Goal: Information Seeking & Learning: Learn about a topic

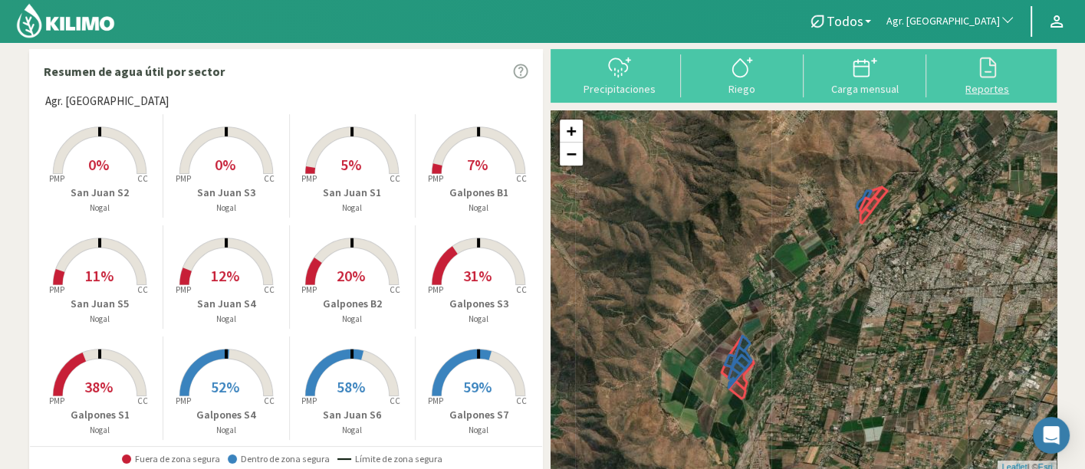
click at [972, 74] on div at bounding box center [987, 67] width 113 height 25
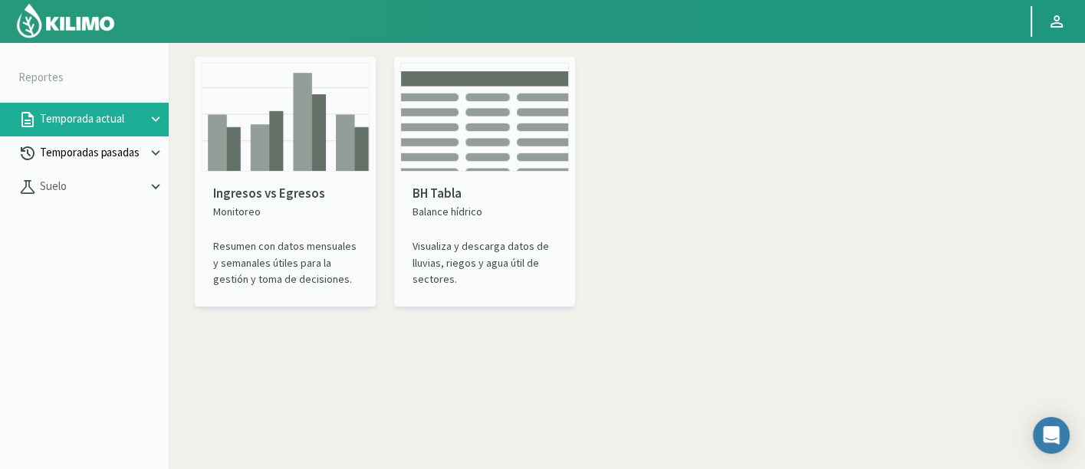
click at [57, 156] on p "Temporadas pasadas" at bounding box center [92, 153] width 110 height 18
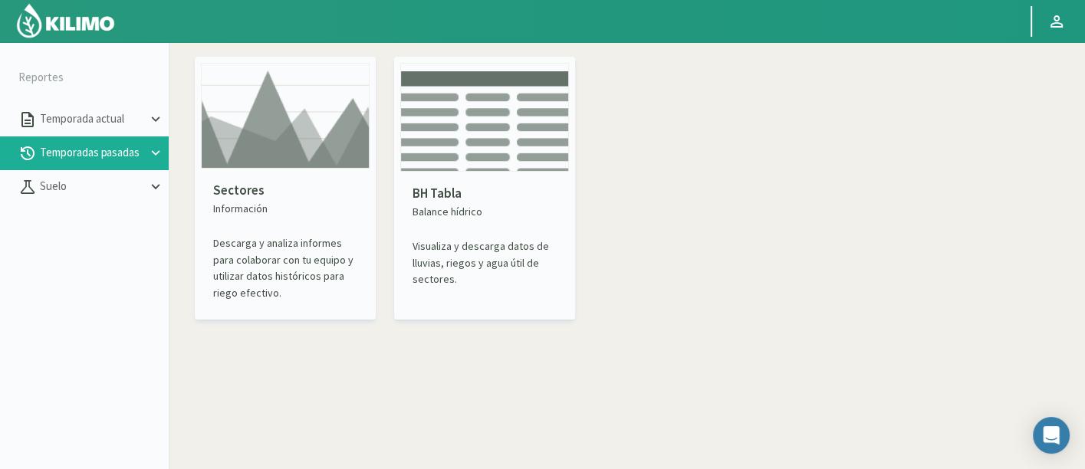
click at [285, 165] on img at bounding box center [285, 116] width 169 height 106
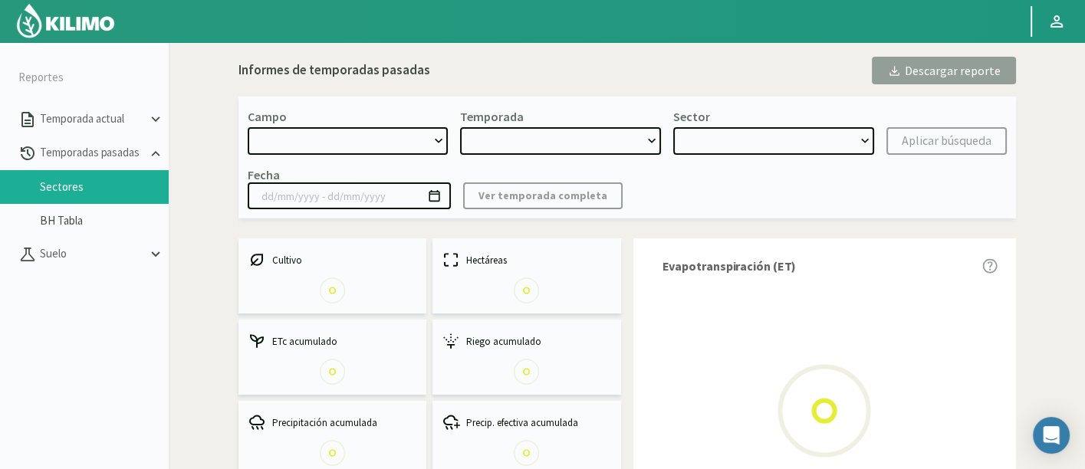
select select "0: Object"
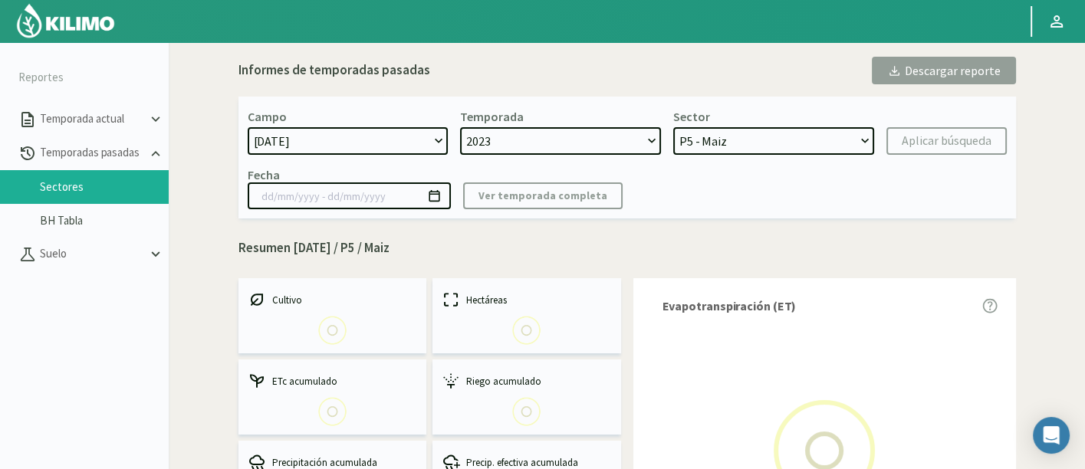
select select "0: 2023"
select select "0: Object"
type input "[DATE] - [DATE]"
click at [346, 150] on select "[DATE] 8 Fuegos Acograpes - Ag. [PERSON_NAME] - Ag. [GEOGRAPHIC_DATA] Acograpes…" at bounding box center [348, 141] width 201 height 28
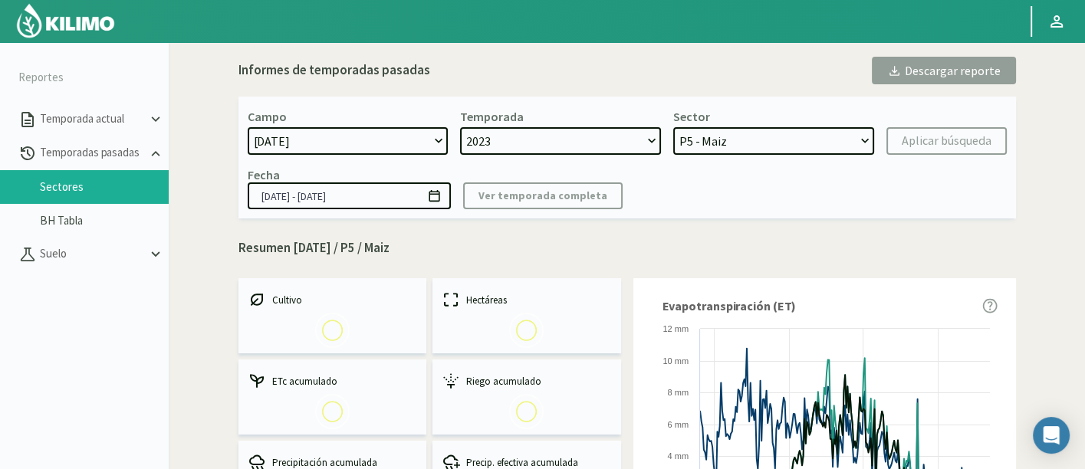
select select "1406: Object"
click at [248, 127] on select "[DATE] 8 Fuegos Acograpes - Ag. [PERSON_NAME] - Ag. [GEOGRAPHIC_DATA] Acograpes…" at bounding box center [348, 141] width 201 height 28
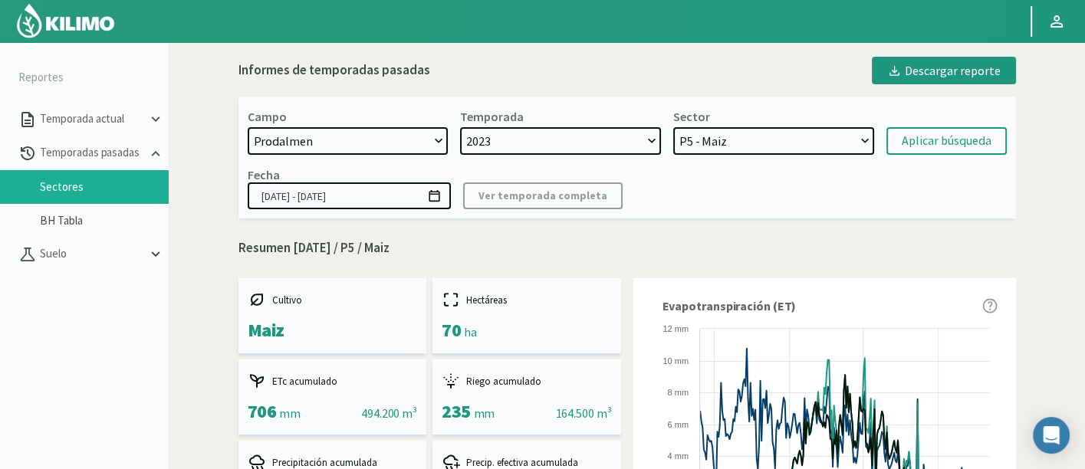
click at [510, 158] on div "Campo [DATE] 8 Fuegos Acograpes - Ag. [PERSON_NAME] - Ag. [GEOGRAPHIC_DATA] Aco…" at bounding box center [626, 158] width 777 height 122
select select "2: 2024"
select select "7: Object"
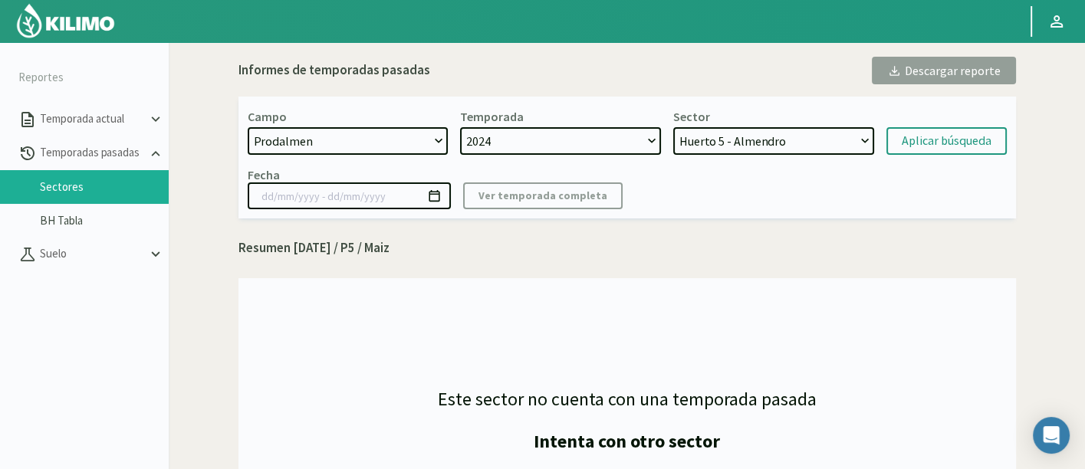
click at [510, 143] on select "2024" at bounding box center [560, 141] width 201 height 28
click at [701, 152] on select "Huerto 5 - Almendro Huerto 6 - Almendro Huerto 7 - Almendros Huerto 4 - Almendr…" at bounding box center [773, 141] width 201 height 28
click at [673, 127] on select "Huerto 5 - Almendro Huerto 6 - Almendro Huerto 7 - Almendros Huerto 4 - Almendr…" at bounding box center [773, 141] width 201 height 28
click at [947, 136] on div "Aplicar búsqueda" at bounding box center [947, 141] width 90 height 18
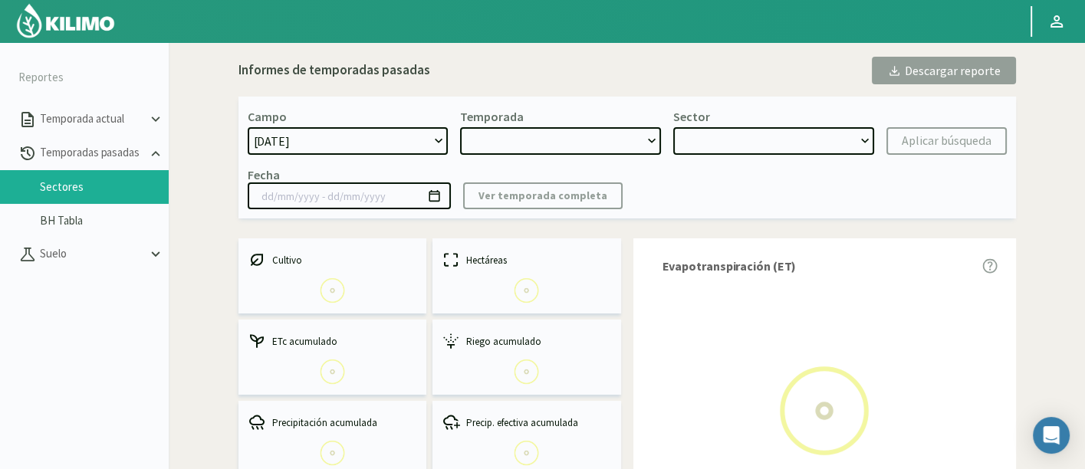
select select "1406: Object"
type input "[DATE] - [DATE]"
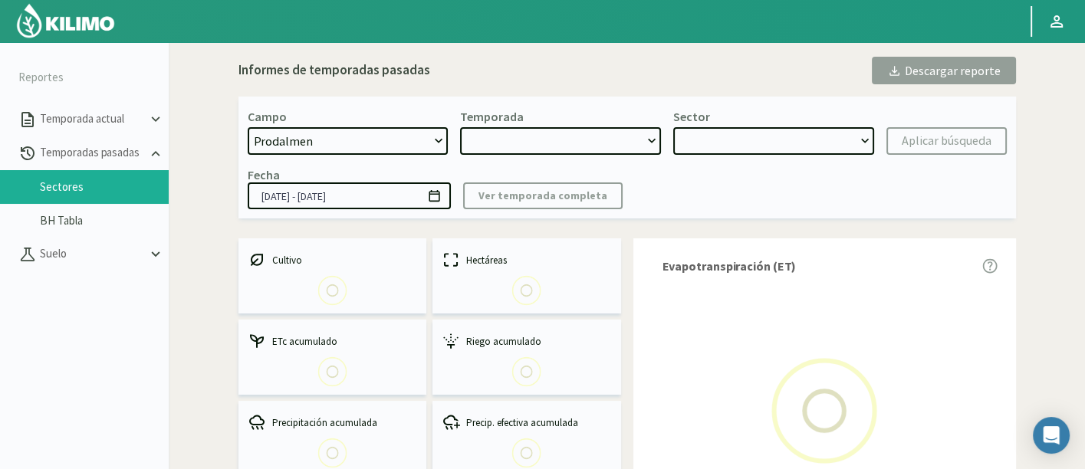
select select "0: 2024"
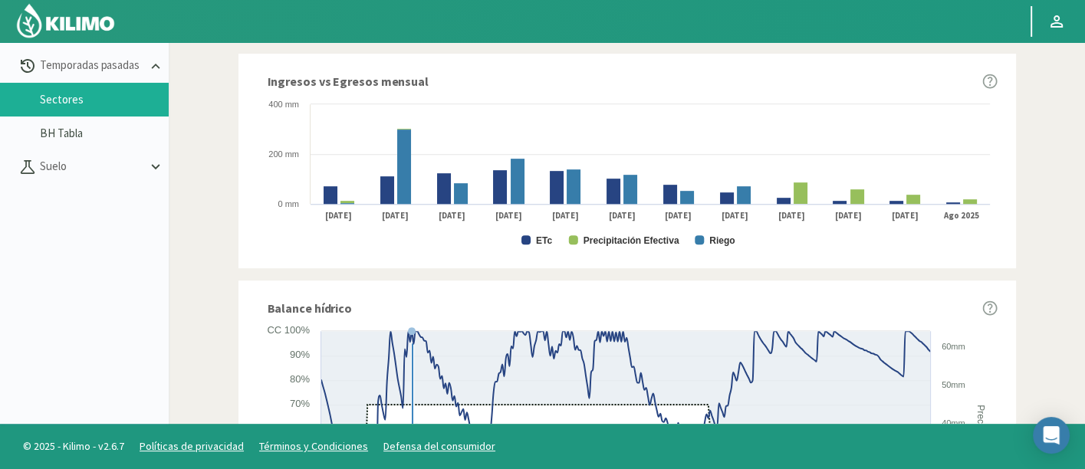
scroll to position [975, 0]
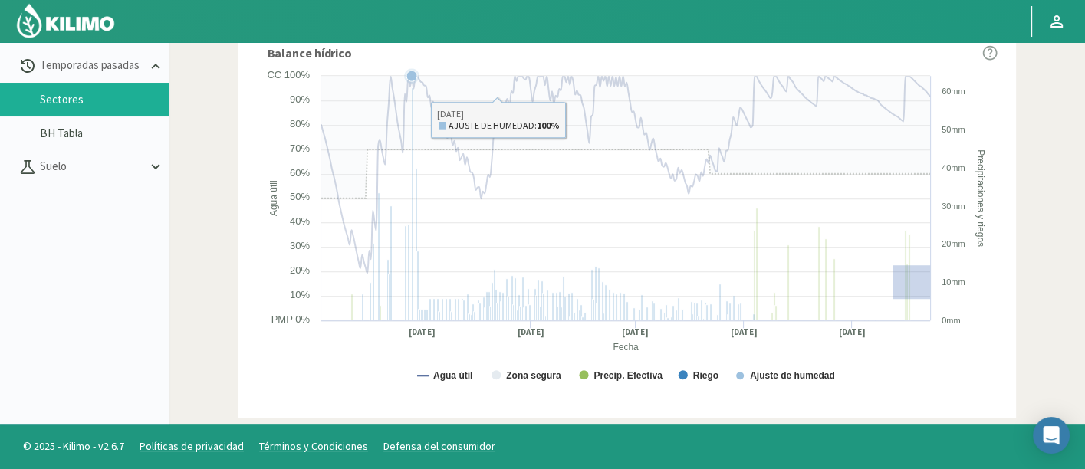
drag, startPoint x: 891, startPoint y: 264, endPoint x: 965, endPoint y: 306, distance: 85.5
click at [965, 306] on rect at bounding box center [627, 233] width 741 height 331
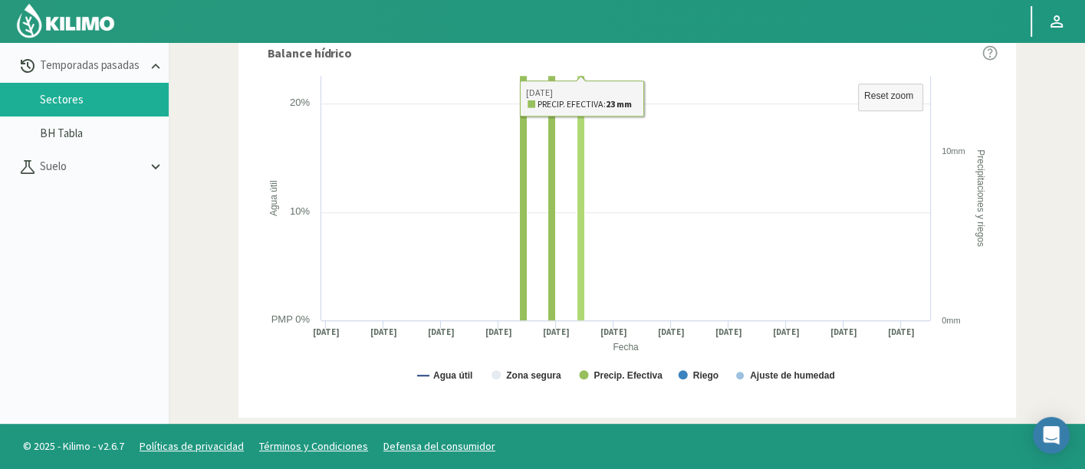
click at [604, 212] on rect at bounding box center [627, 233] width 741 height 331
click at [917, 92] on rect at bounding box center [890, 97] width 64 height 27
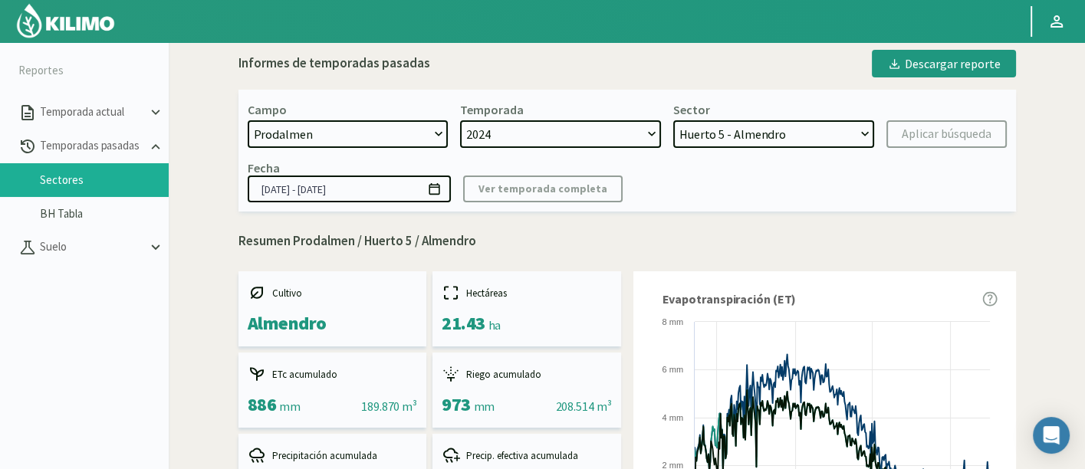
scroll to position [0, 0]
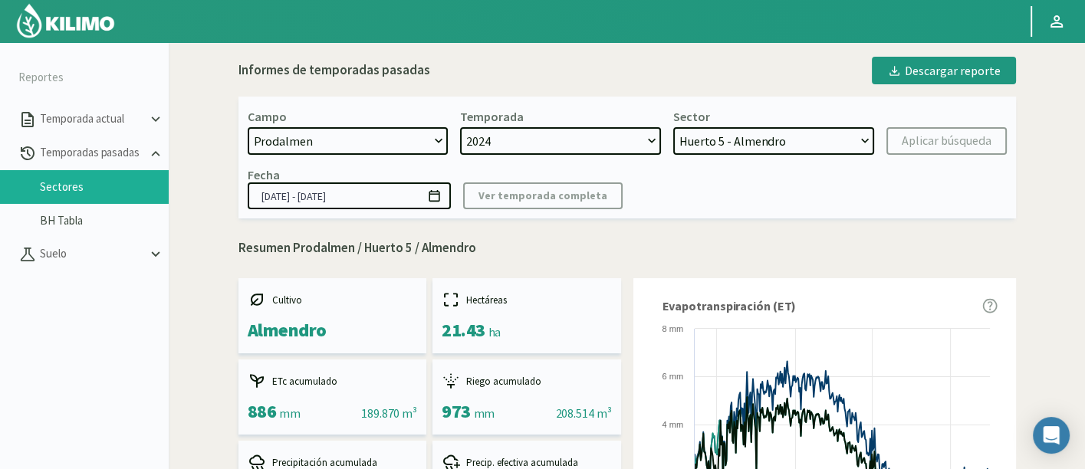
drag, startPoint x: 757, startPoint y: 134, endPoint x: 764, endPoint y: 147, distance: 14.7
click at [758, 134] on select "Huerto 5 - Almendro Huerto 6 - Almendro Huerto 7 - Almendros Huerto 4 - Almendr…" at bounding box center [773, 141] width 201 height 28
click at [673, 127] on select "Huerto 5 - Almendro Huerto 6 - Almendro Huerto 7 - Almendros Huerto 4 - Almendr…" at bounding box center [773, 141] width 201 height 28
click at [958, 139] on div "Aplicar búsqueda" at bounding box center [947, 141] width 90 height 18
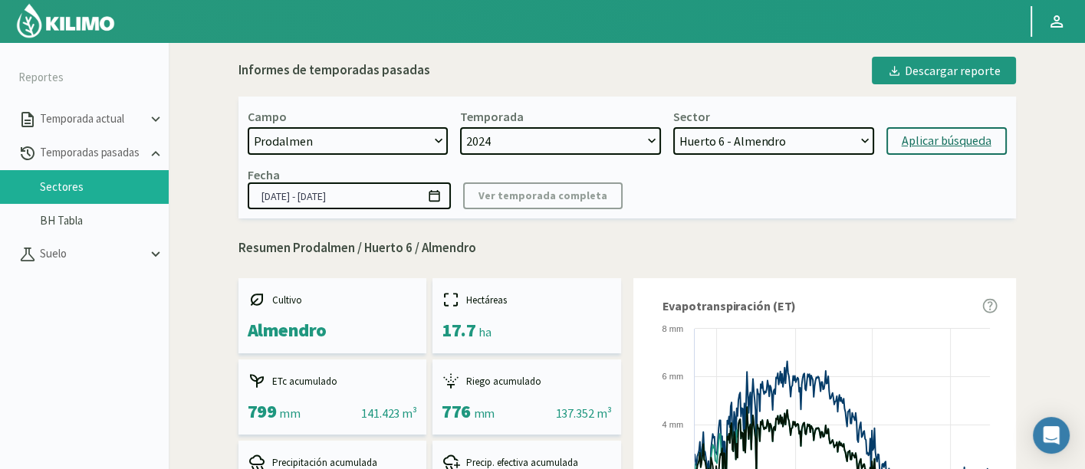
click at [834, 147] on select "Huerto 5 - Almendro Huerto 6 - Almendro Huerto 7 - Almendros Huerto 4 - Almendr…" at bounding box center [773, 141] width 201 height 28
select select "9: Object"
click at [673, 127] on select "Huerto 5 - Almendro Huerto 6 - Almendro Huerto 7 - Almendros Huerto 4 - Almendr…" at bounding box center [773, 141] width 201 height 28
click at [946, 160] on div "Campo [DATE] 8 Fuegos Acograpes - Ag. [PERSON_NAME] - Ag. [GEOGRAPHIC_DATA] Aco…" at bounding box center [626, 158] width 777 height 122
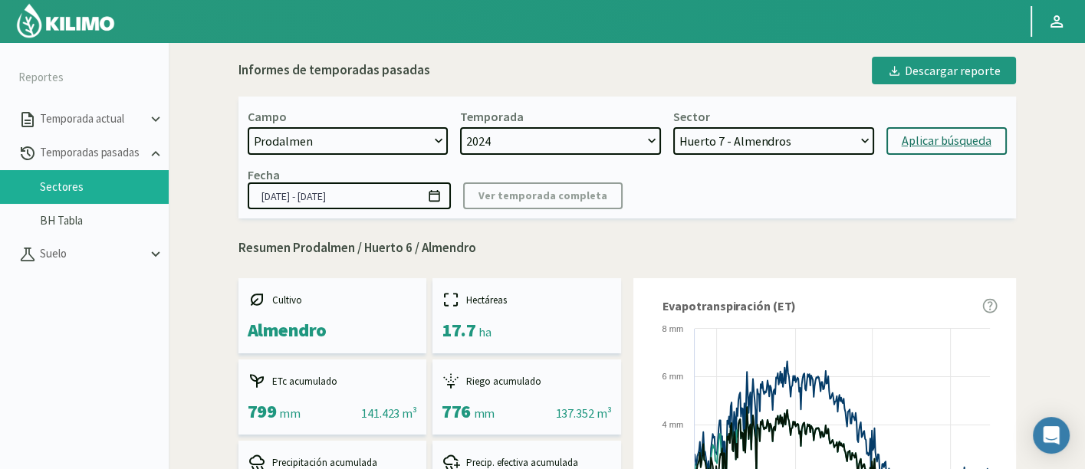
click at [947, 147] on div "Aplicar búsqueda" at bounding box center [947, 141] width 90 height 18
type input "[DATE] - [DATE]"
select select "16: Object"
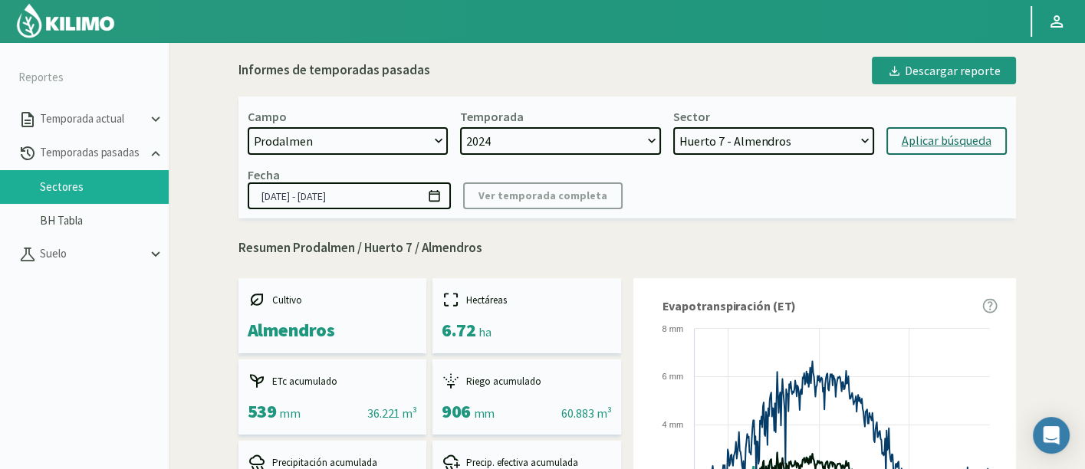
click at [734, 180] on div "Fecha [DATE] - [DATE] Ver temporada completa" at bounding box center [627, 188] width 759 height 42
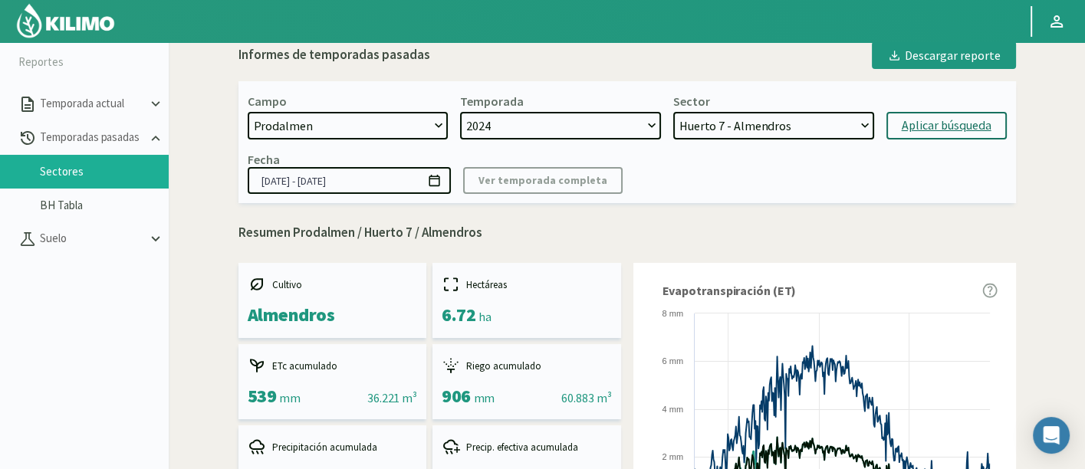
scroll to position [18, 0]
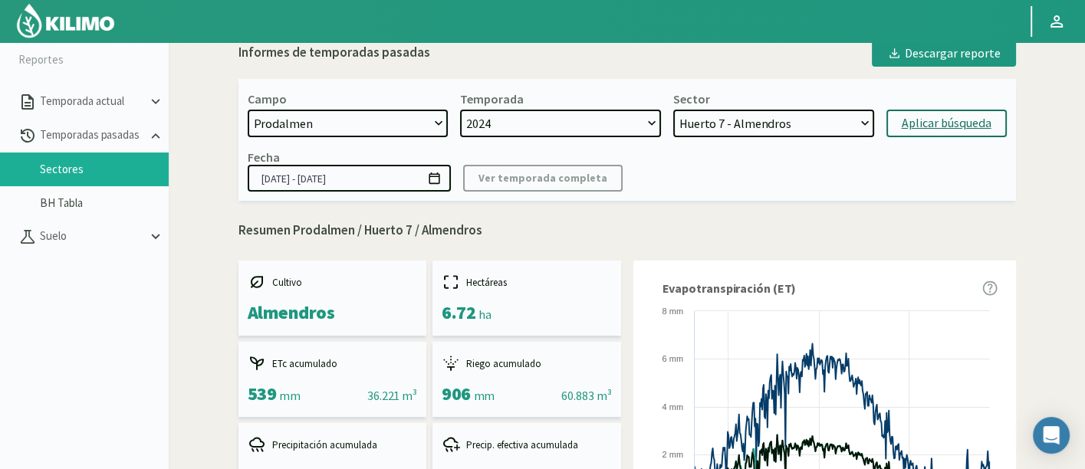
click at [975, 180] on div "Fecha [DATE] - [DATE] Ver temporada completa" at bounding box center [627, 170] width 759 height 42
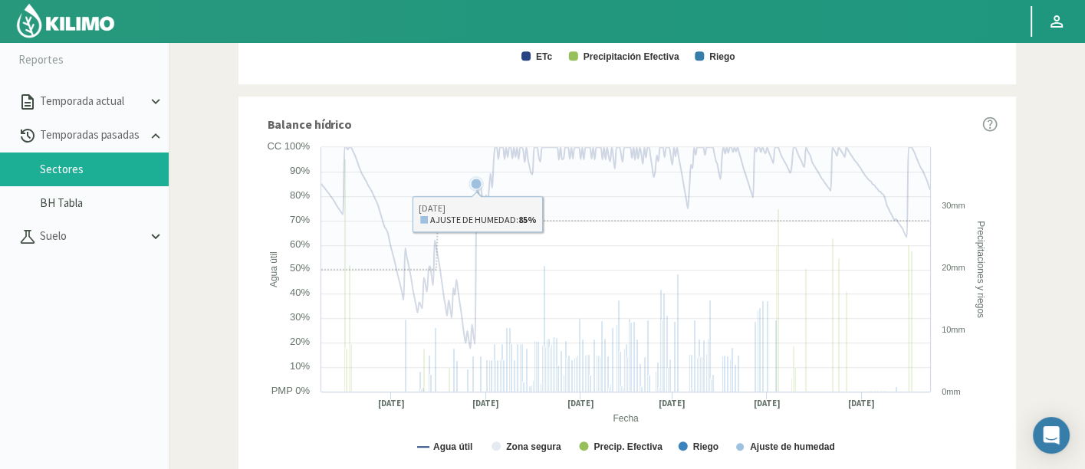
scroll to position [975, 0]
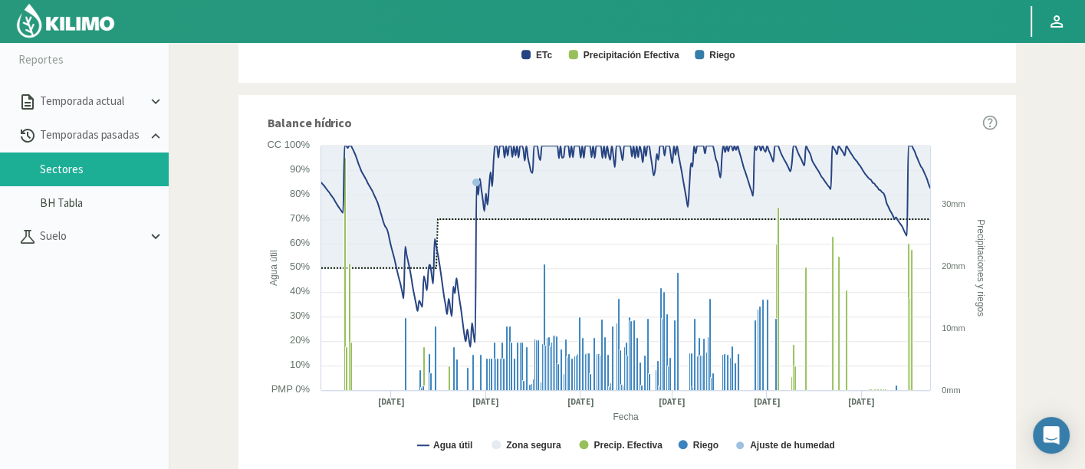
click at [59, 30] on img at bounding box center [65, 20] width 100 height 37
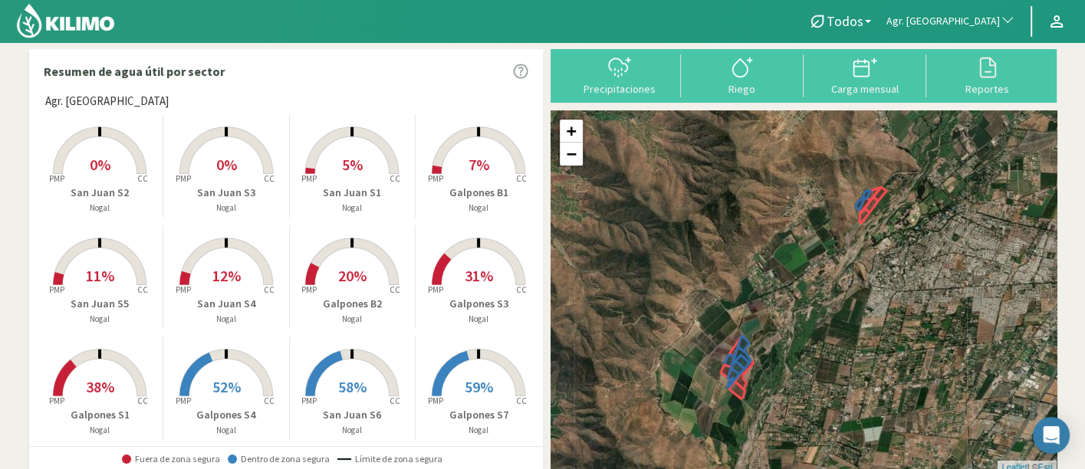
click at [981, 18] on span "Agr. [GEOGRAPHIC_DATA]" at bounding box center [942, 21] width 113 height 15
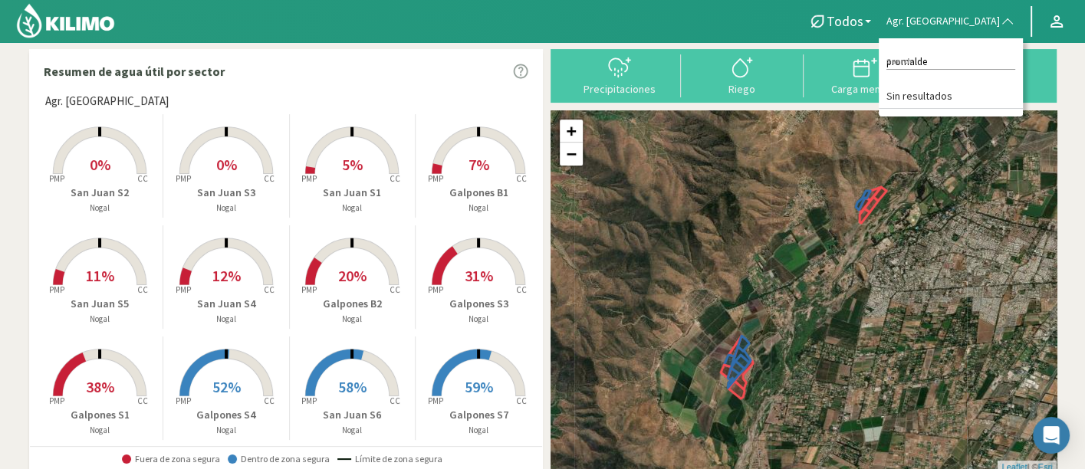
click at [981, 55] on input "promalde" at bounding box center [950, 62] width 129 height 16
type input "pro"
click at [981, 87] on li "Prodalmen" at bounding box center [951, 97] width 144 height 24
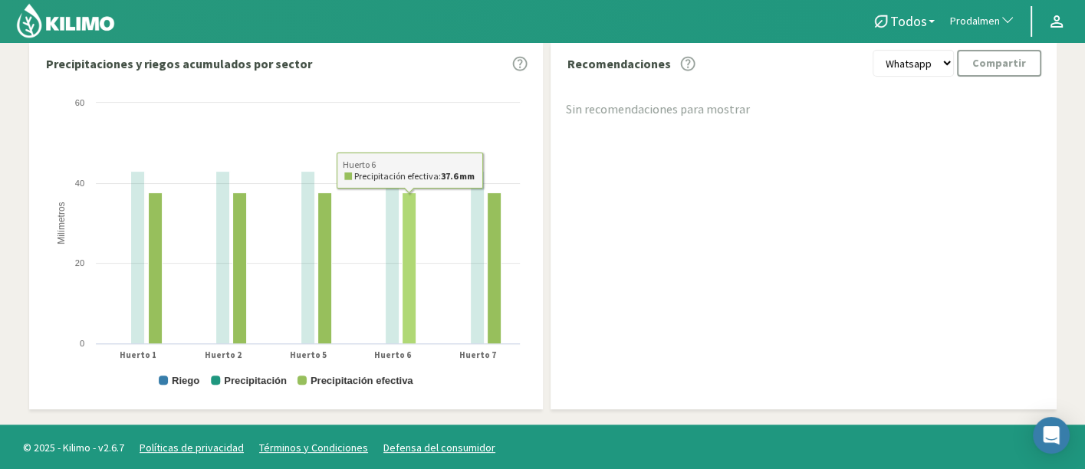
scroll to position [439, 0]
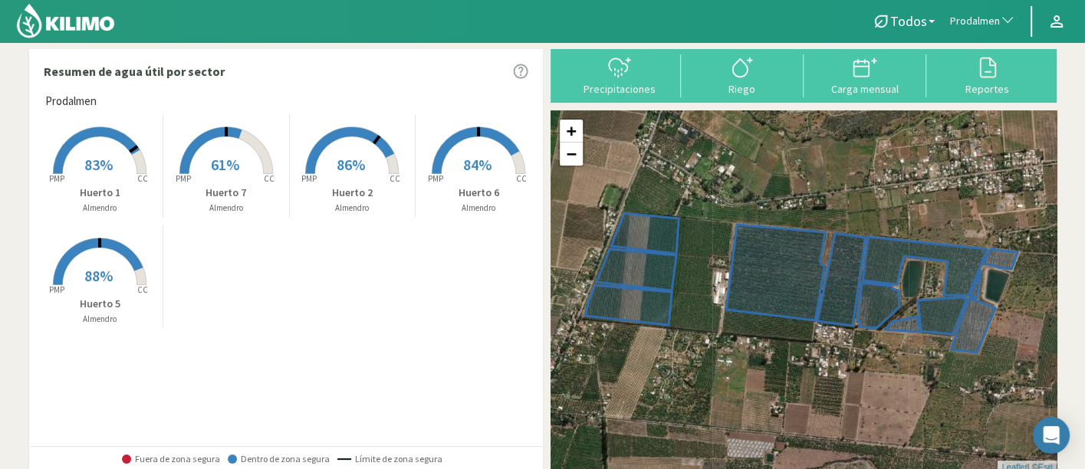
click at [976, 14] on span "Prodalmen" at bounding box center [975, 21] width 50 height 15
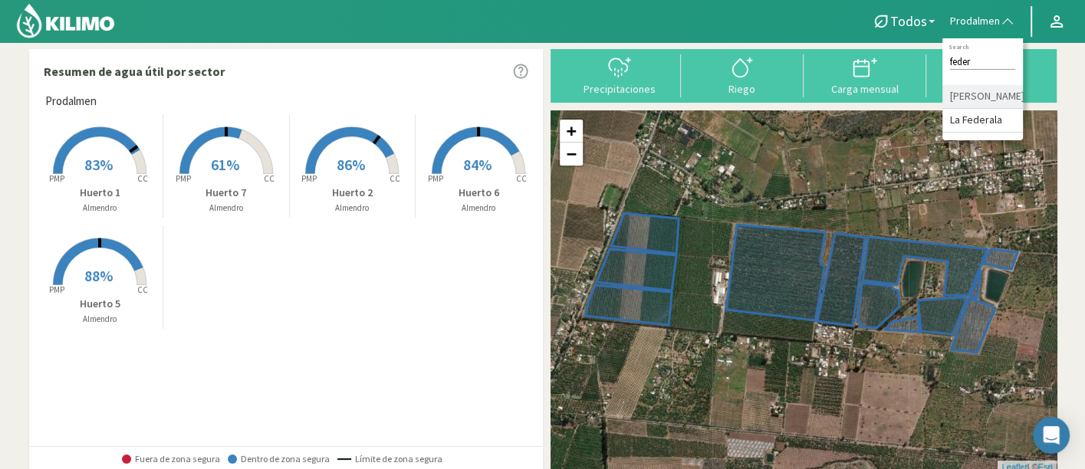
type input "feder"
click at [1005, 109] on li "[PERSON_NAME]" at bounding box center [982, 97] width 80 height 24
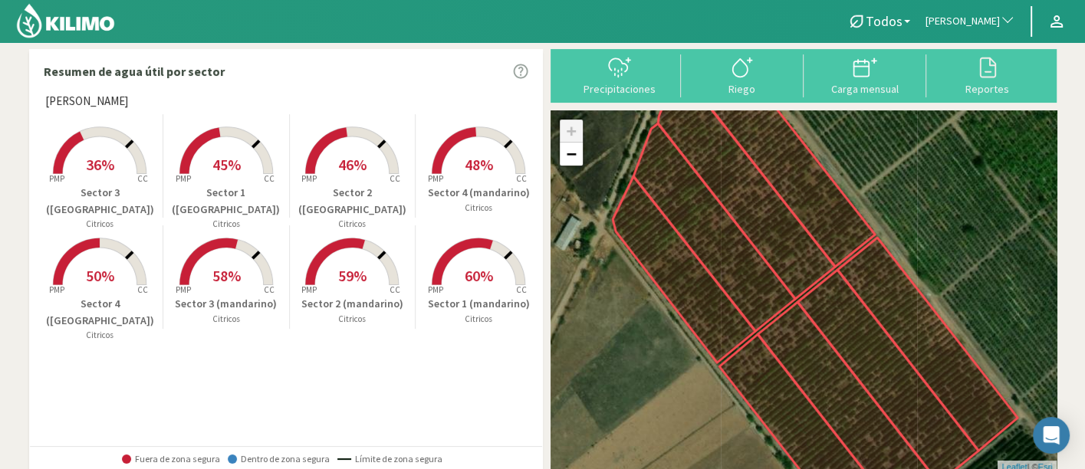
click at [357, 281] on span "59%" at bounding box center [352, 275] width 28 height 19
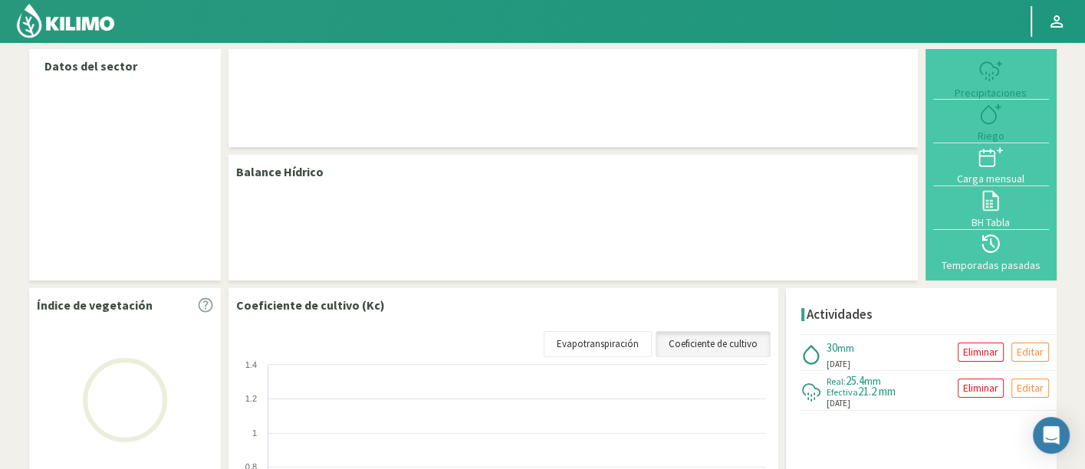
select select "104: Object"
select select "2: Object"
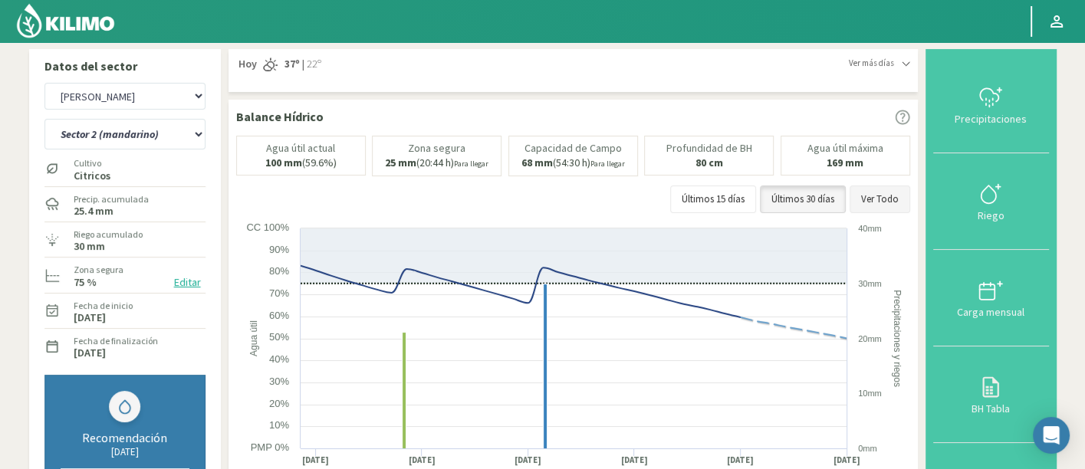
click at [888, 195] on button "Ver Todo" at bounding box center [879, 200] width 61 height 28
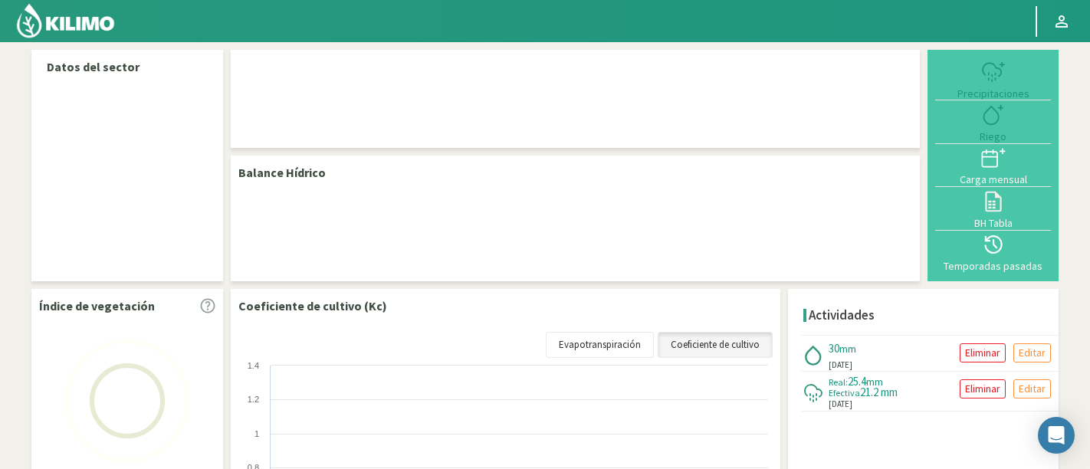
select select "104: Object"
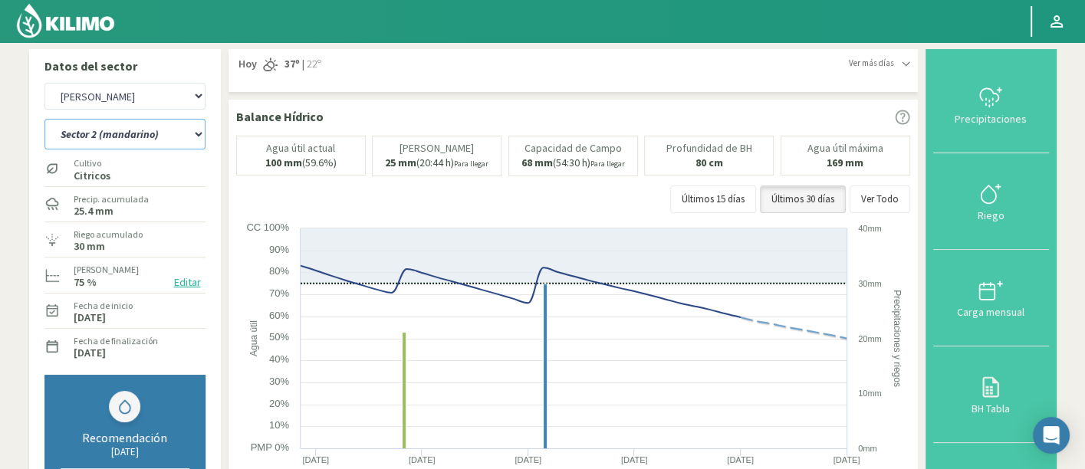
drag, startPoint x: 170, startPoint y: 131, endPoint x: 168, endPoint y: 147, distance: 16.3
click at [170, 131] on select "Sector 1 (mandarino) Sector 1 (valencia) Sector 2 (mandarino) Sector 2 (valenci…" at bounding box center [124, 134] width 161 height 31
click at [44, 119] on select "Sector 1 (mandarino) Sector 1 (valencia) Sector 2 (mandarino) Sector 2 (valenci…" at bounding box center [124, 134] width 161 height 31
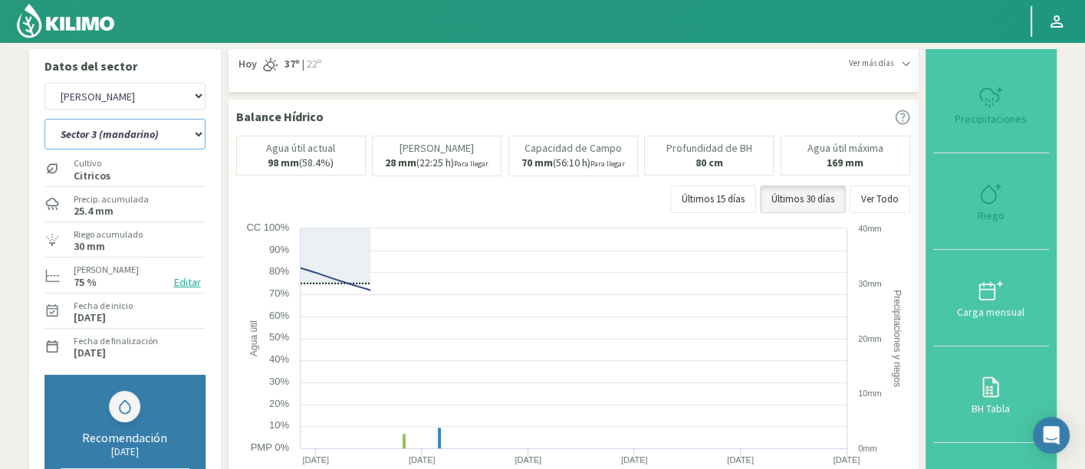
select select "2: Object"
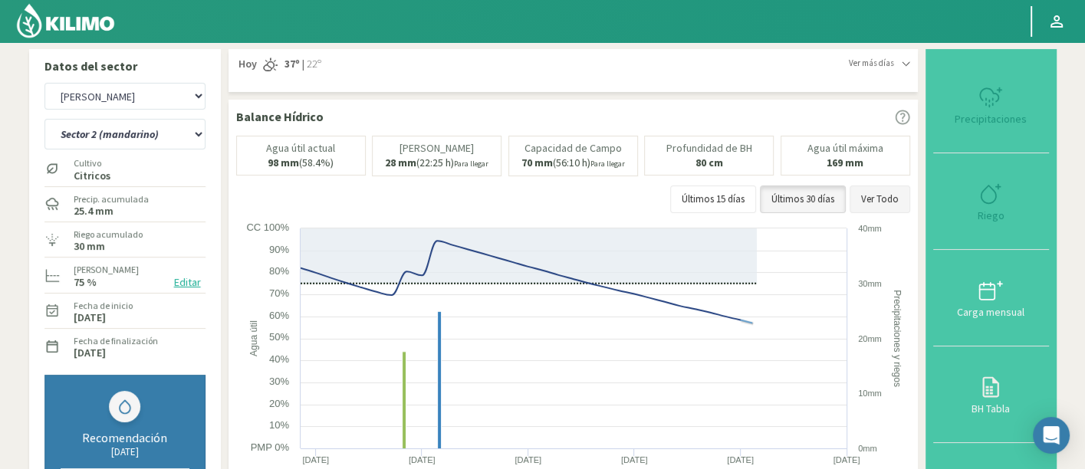
click at [883, 192] on button "Ver Todo" at bounding box center [879, 200] width 61 height 28
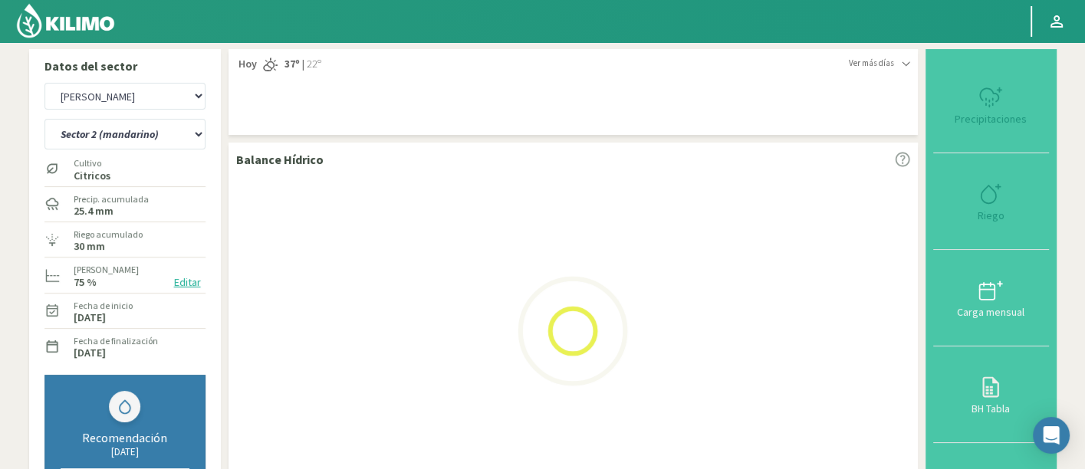
select select "383: Object"
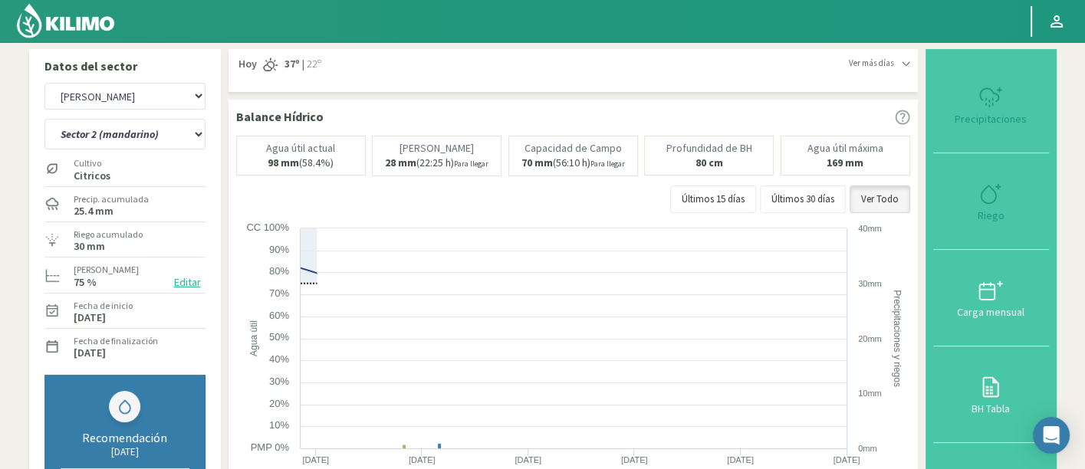
select select "12: Object"
